Goal: Communication & Community: Answer question/provide support

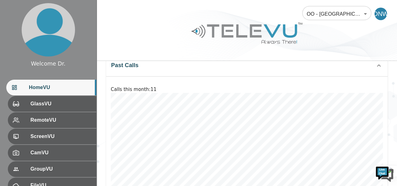
scroll to position [193, 0]
click at [40, 91] on span "HomeVU" at bounding box center [60, 88] width 62 height 8
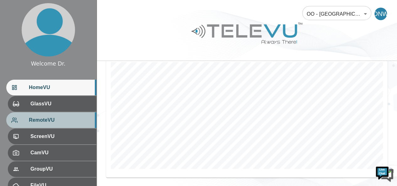
click at [48, 121] on span "RemoteVU" at bounding box center [60, 121] width 62 height 8
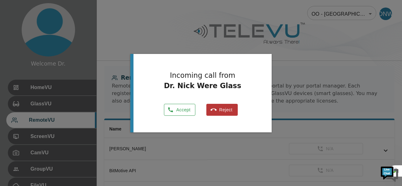
click at [180, 109] on button "Accept" at bounding box center [179, 110] width 31 height 12
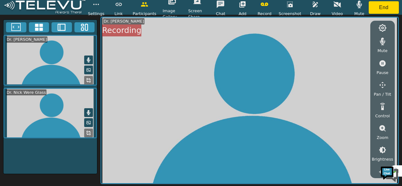
click at [93, 131] on video at bounding box center [50, 113] width 94 height 51
click at [89, 132] on icon at bounding box center [88, 133] width 5 height 5
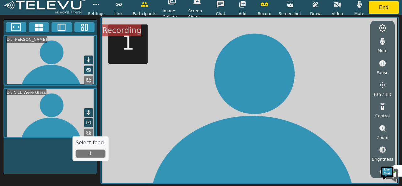
click at [89, 155] on button "1" at bounding box center [91, 154] width 30 height 8
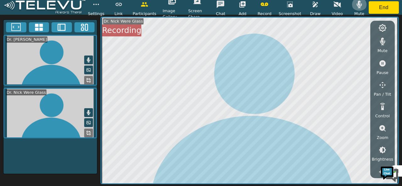
click at [359, 5] on icon "button" at bounding box center [359, 5] width 5 height 8
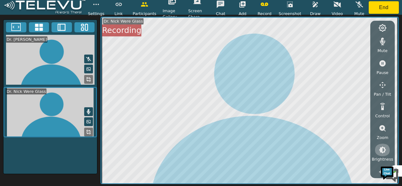
click at [384, 155] on button "button" at bounding box center [383, 150] width 16 height 13
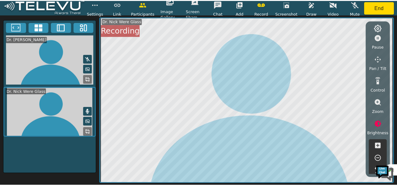
scroll to position [27, 0]
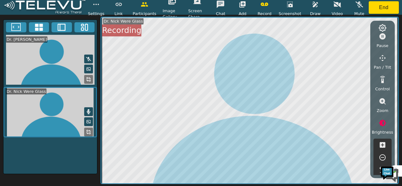
click at [383, 154] on icon "button" at bounding box center [383, 158] width 8 height 8
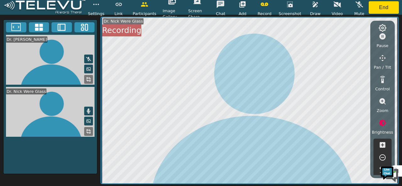
click at [383, 154] on icon "button" at bounding box center [383, 158] width 8 height 8
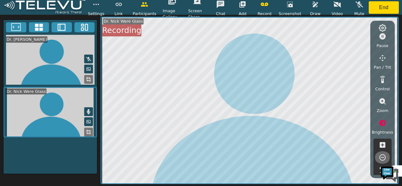
click at [383, 154] on icon "button" at bounding box center [383, 158] width 8 height 8
click at [380, 144] on icon "button" at bounding box center [383, 145] width 6 height 6
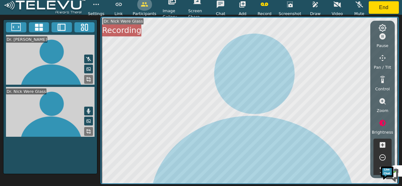
click at [143, 6] on icon "button" at bounding box center [145, 5] width 8 height 8
